Goal: Information Seeking & Learning: Check status

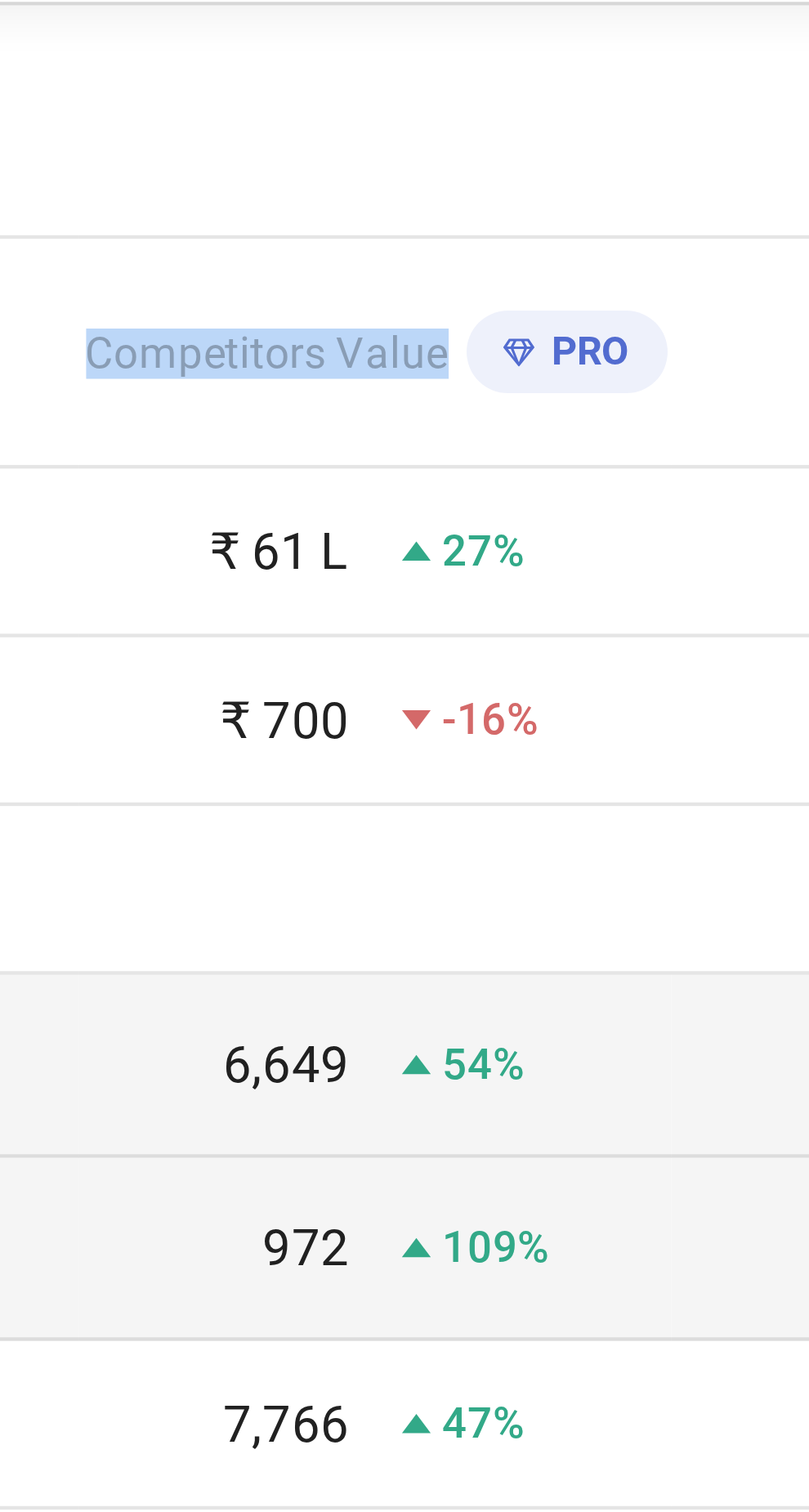
copy span "Competitors Value"
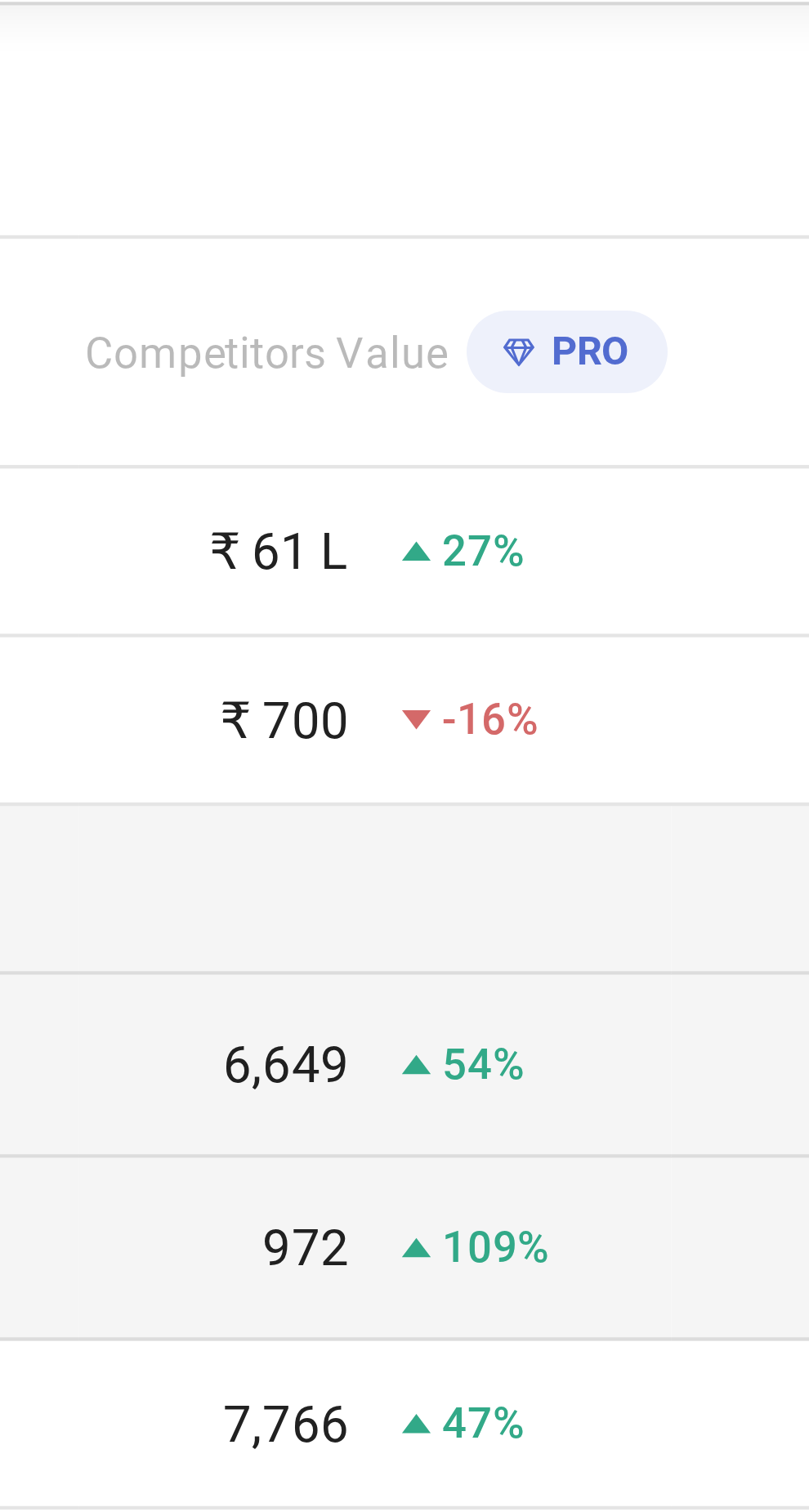
click at [598, 416] on td at bounding box center [677, 403] width 202 height 38
